Goal: Task Accomplishment & Management: Manage account settings

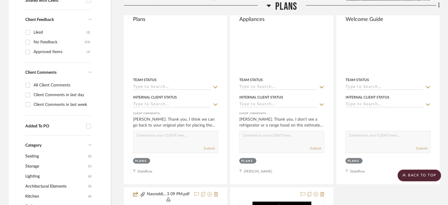
scroll to position [246, 0]
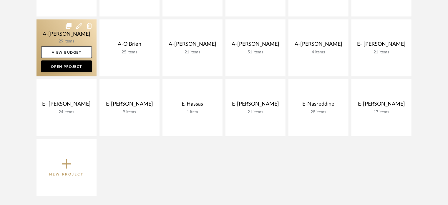
click at [54, 39] on link at bounding box center [66, 47] width 60 height 57
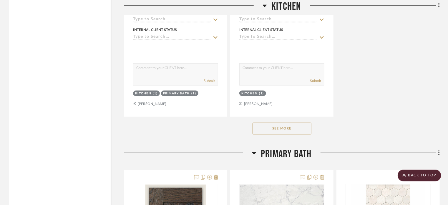
scroll to position [1383, 0]
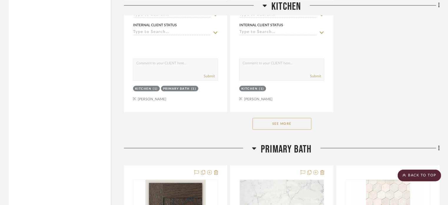
click at [287, 127] on div "See More" at bounding box center [282, 124] width 316 height 24
click at [285, 122] on button "See More" at bounding box center [282, 124] width 59 height 12
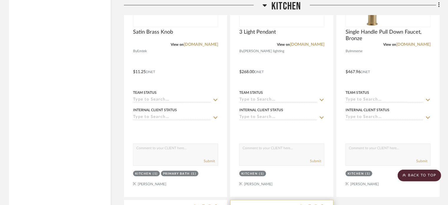
scroll to position [1207, 0]
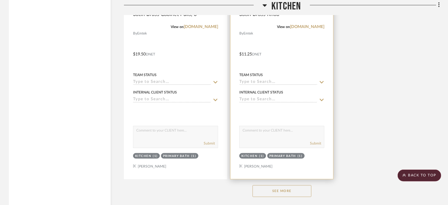
scroll to position [1322, 0]
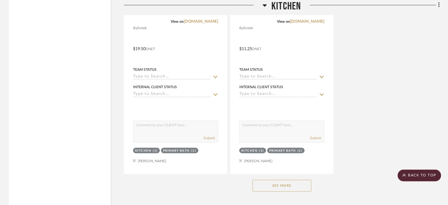
click at [278, 180] on button "See More" at bounding box center [282, 186] width 59 height 12
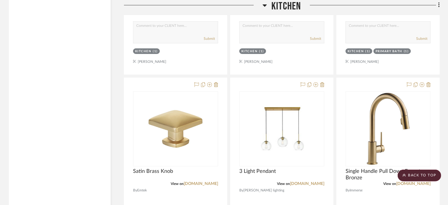
scroll to position [1145, 0]
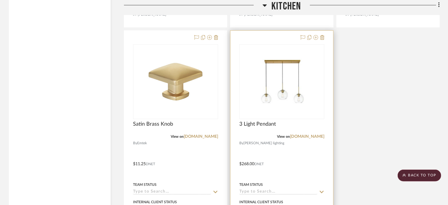
scroll to position [1354, 0]
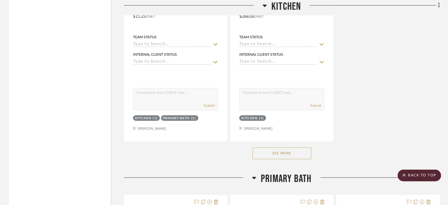
click at [297, 148] on button "See More" at bounding box center [282, 153] width 59 height 12
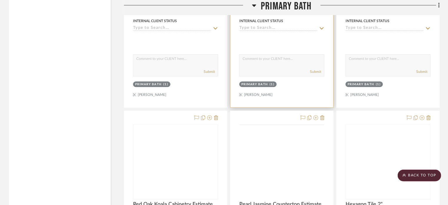
scroll to position [1972, 0]
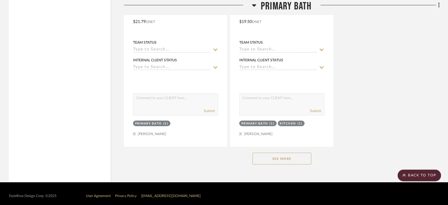
click at [284, 156] on button "See More" at bounding box center [282, 158] width 59 height 12
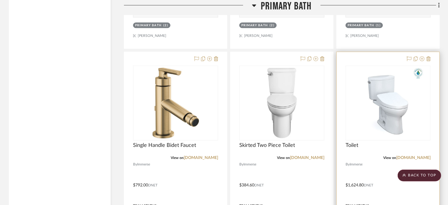
scroll to position [3061, 0]
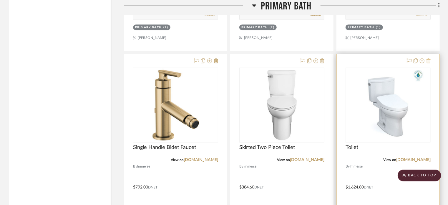
click at [428, 58] on icon at bounding box center [428, 60] width 4 height 5
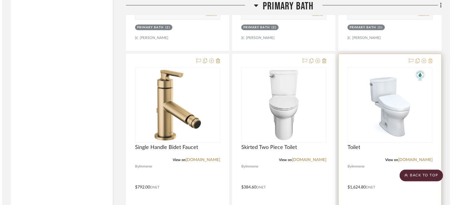
scroll to position [0, 0]
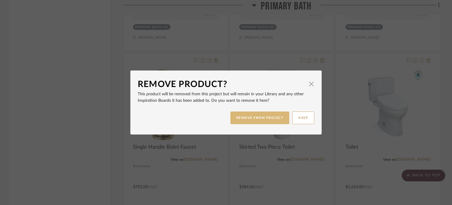
click at [249, 121] on button "REMOVE FROM PROJECT" at bounding box center [259, 117] width 59 height 13
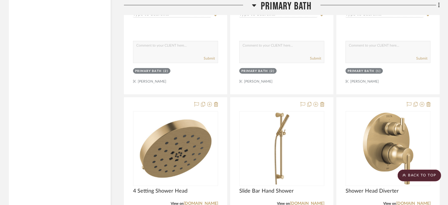
scroll to position [2495, 0]
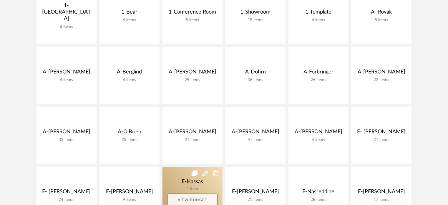
scroll to position [158, 0]
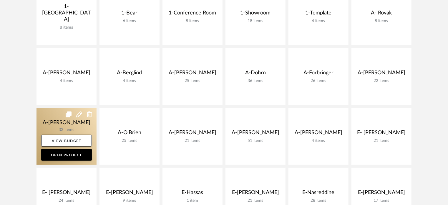
click at [69, 125] on link at bounding box center [66, 136] width 60 height 57
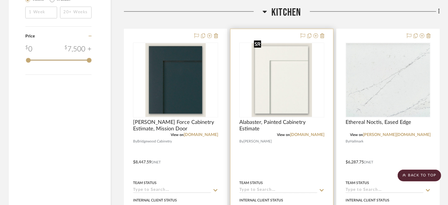
scroll to position [677, 0]
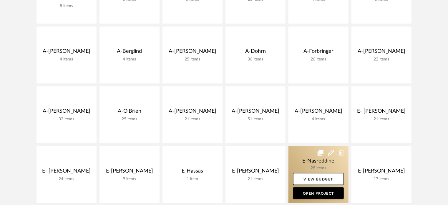
scroll to position [187, 0]
